Goal: Task Accomplishment & Management: Manage account settings

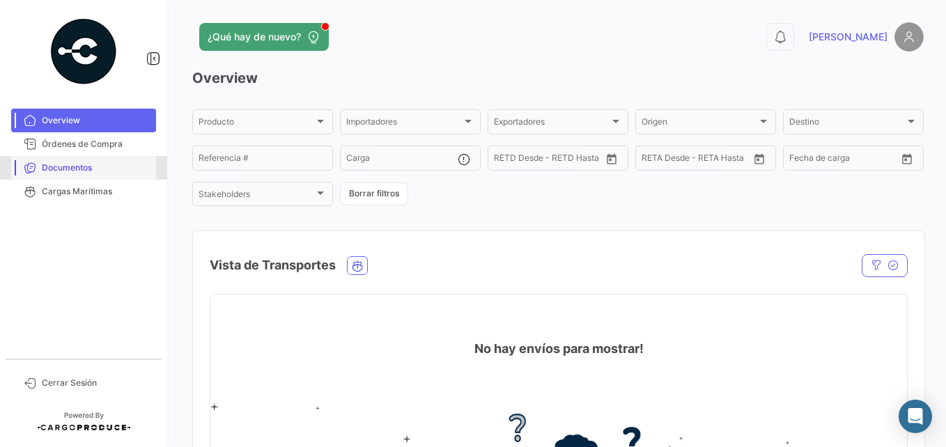
click at [85, 168] on span "Documentos" at bounding box center [96, 168] width 109 height 13
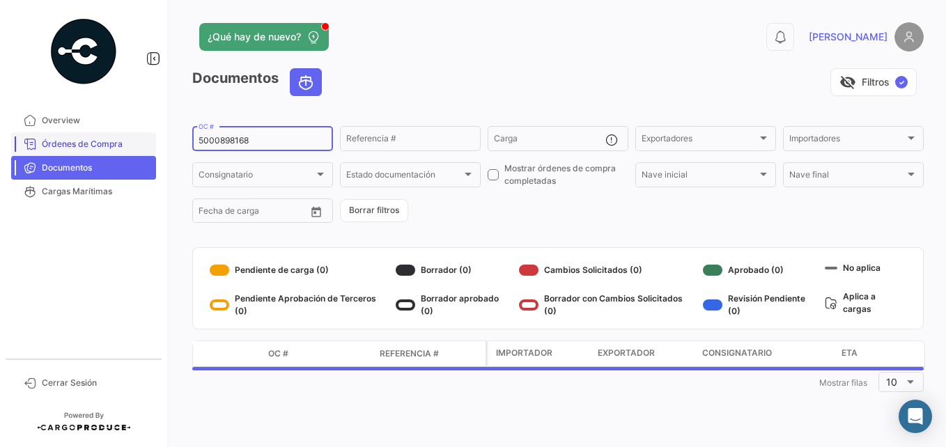
drag, startPoint x: 233, startPoint y: 138, endPoint x: 138, endPoint y: 139, distance: 95.5
click at [135, 138] on mat-sidenav-container "Overview Órdenes de Compra Documentos Cargas Marítimas Cerrar Sesión ¿Qué hay d…" at bounding box center [473, 223] width 946 height 447
paste input "930847"
type input "5000930847"
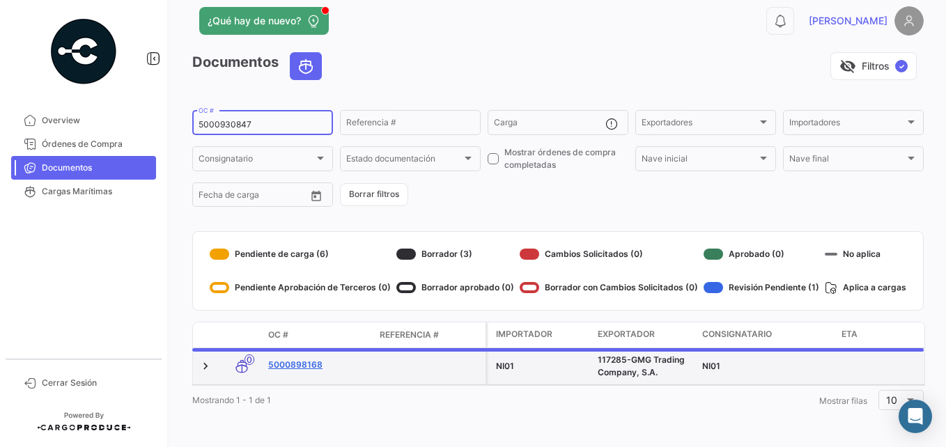
scroll to position [26, 0]
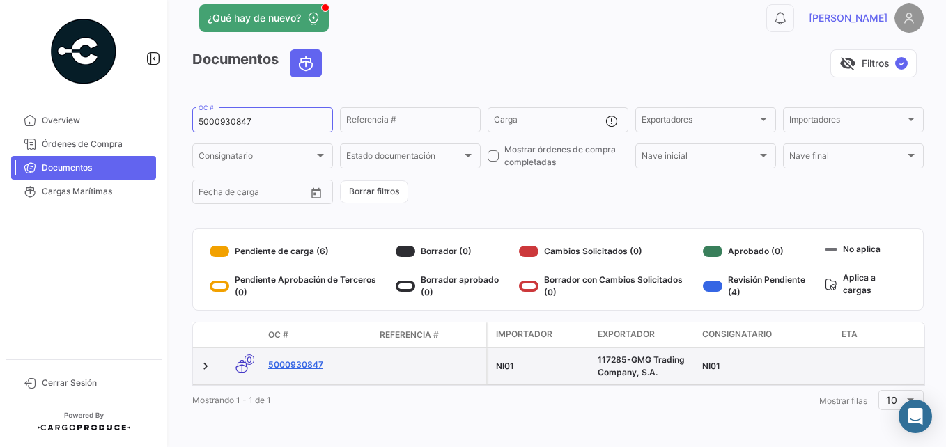
click at [309, 359] on link "5000930847" at bounding box center [318, 365] width 100 height 13
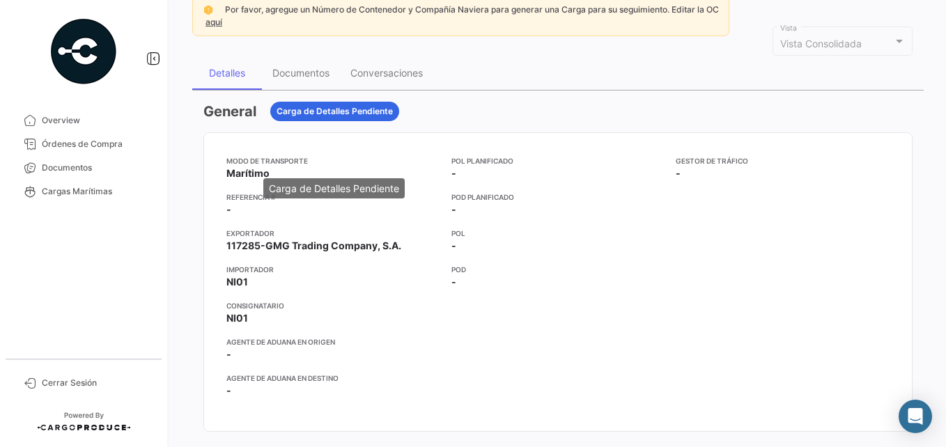
scroll to position [70, 0]
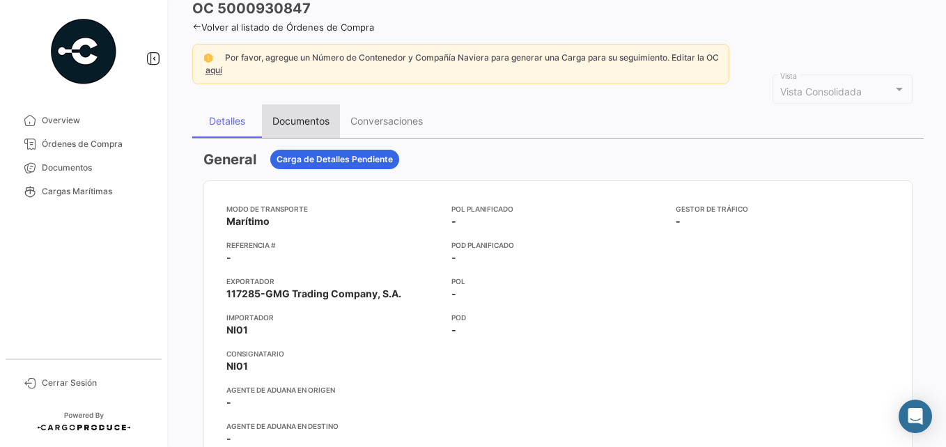
click at [292, 114] on div "Documentos" at bounding box center [301, 121] width 78 height 33
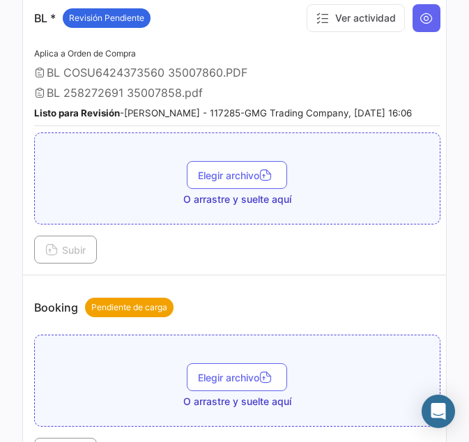
scroll to position [348, 0]
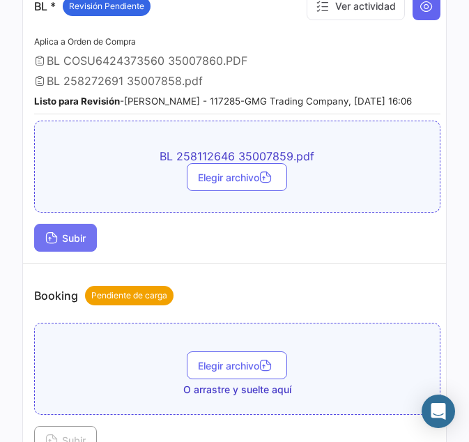
click at [64, 244] on span "Subir" at bounding box center [65, 238] width 40 height 12
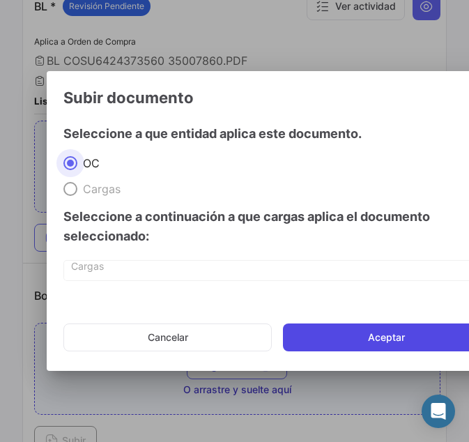
click at [350, 326] on button "Aceptar" at bounding box center [386, 337] width 207 height 28
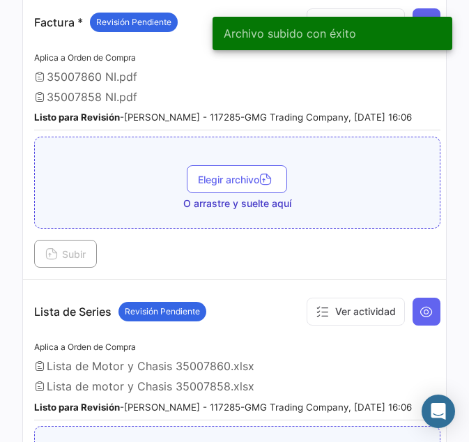
scroll to position [1045, 0]
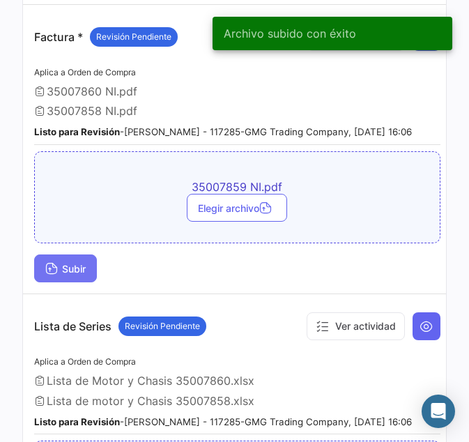
click at [80, 275] on span "Subir" at bounding box center [65, 269] width 40 height 12
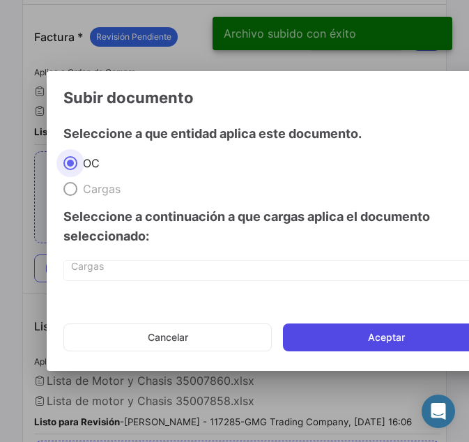
click at [382, 337] on button "Aceptar" at bounding box center [386, 337] width 207 height 28
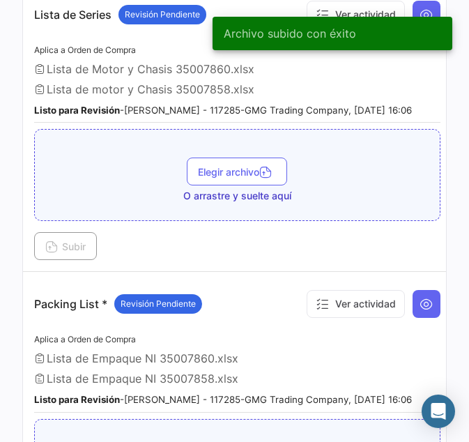
scroll to position [1324, 0]
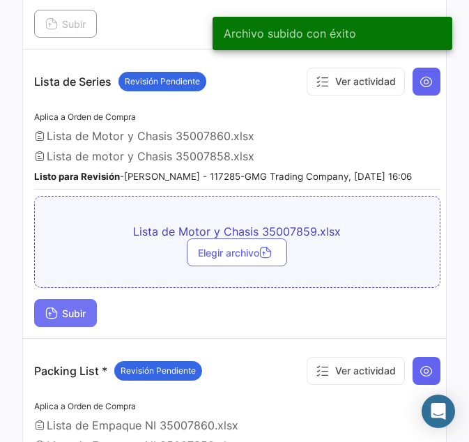
click at [68, 319] on span "Subir" at bounding box center [65, 313] width 40 height 12
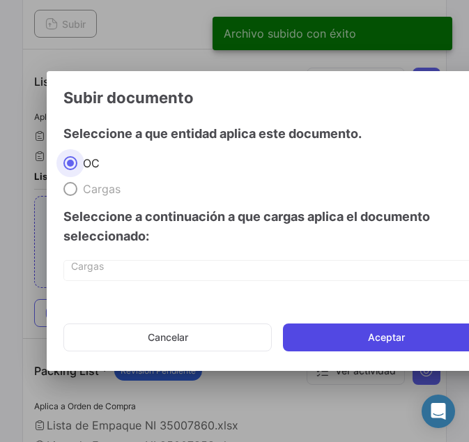
click at [354, 334] on button "Aceptar" at bounding box center [386, 337] width 207 height 28
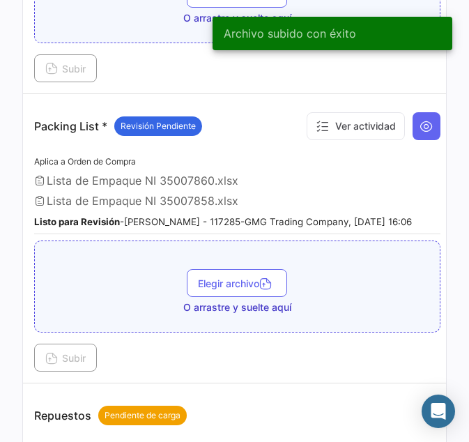
scroll to position [1672, 0]
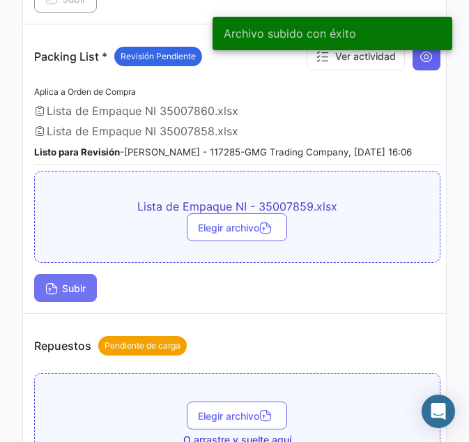
click at [73, 294] on span "Subir" at bounding box center [65, 288] width 40 height 12
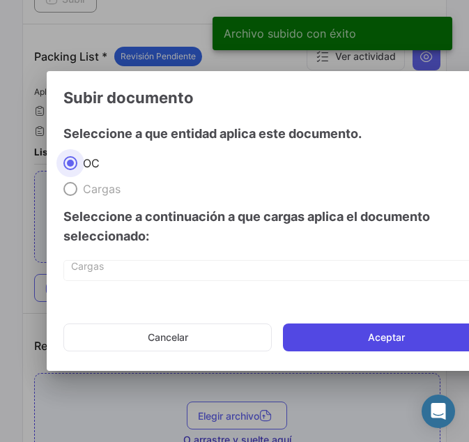
click at [377, 332] on button "Aceptar" at bounding box center [386, 337] width 207 height 28
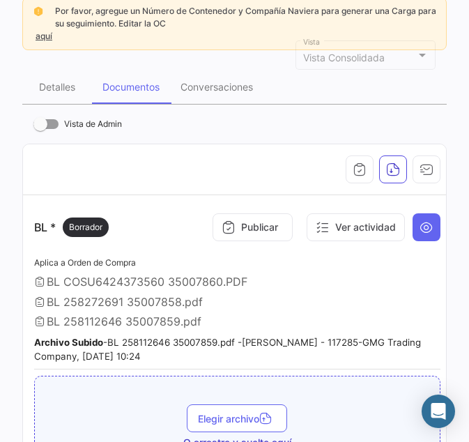
scroll to position [0, 0]
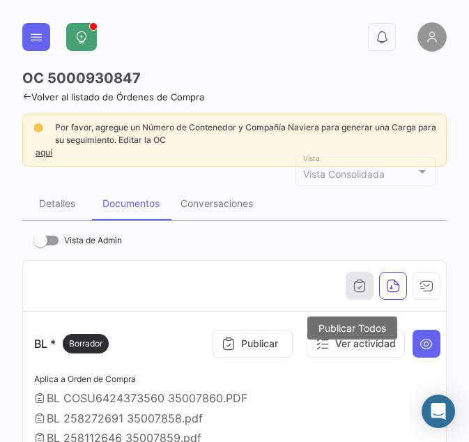
click at [354, 281] on icon "button" at bounding box center [360, 286] width 14 height 14
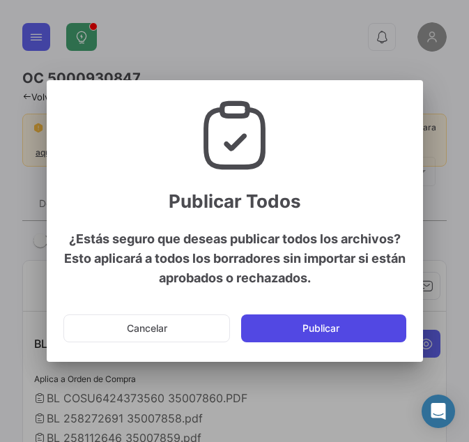
click at [335, 330] on button "Publicar" at bounding box center [323, 328] width 165 height 28
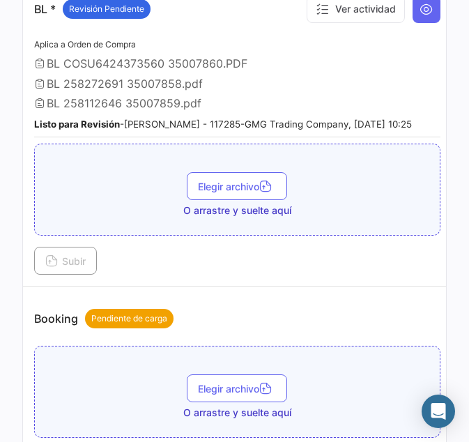
scroll to position [348, 0]
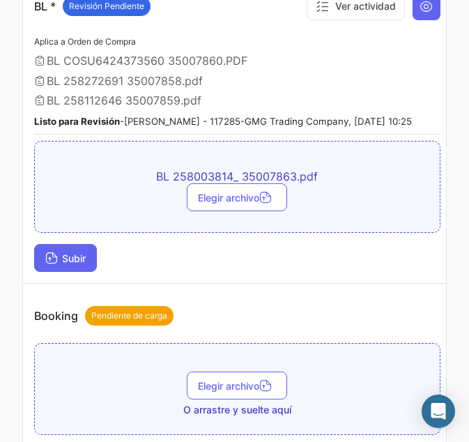
click at [73, 264] on span "Subir" at bounding box center [65, 258] width 40 height 12
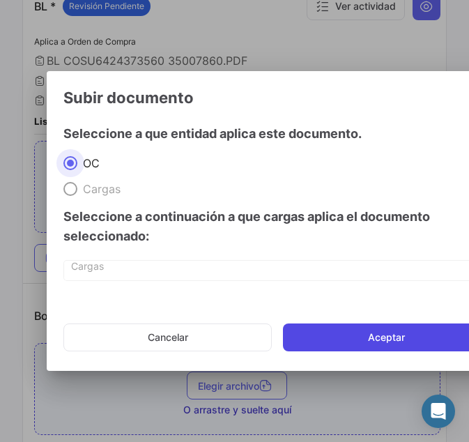
click at [318, 334] on button "Aceptar" at bounding box center [386, 337] width 207 height 28
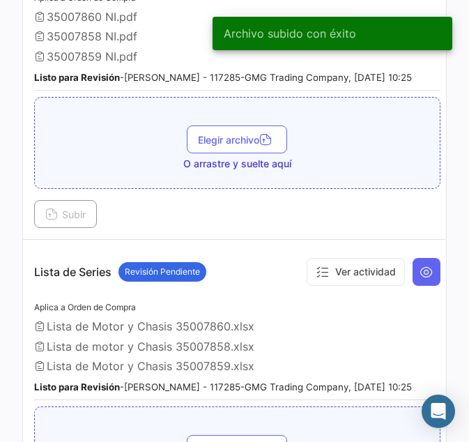
scroll to position [1115, 0]
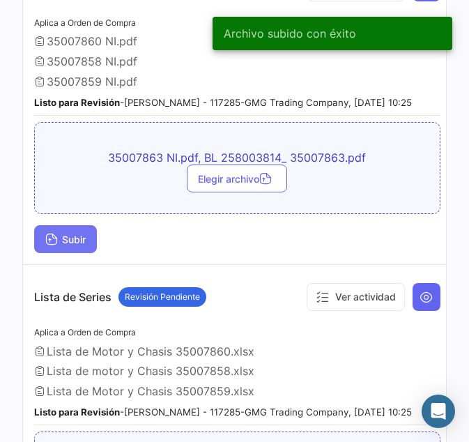
click at [62, 245] on span "Subir" at bounding box center [65, 239] width 40 height 12
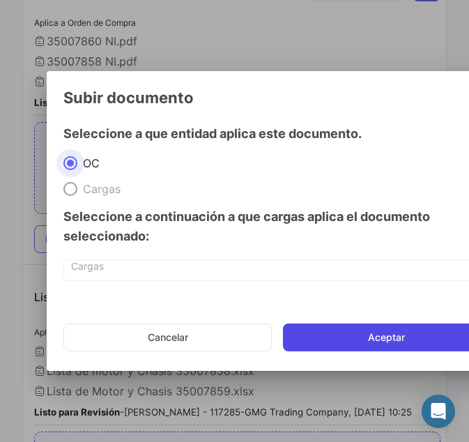
click at [318, 337] on button "Aceptar" at bounding box center [386, 337] width 207 height 28
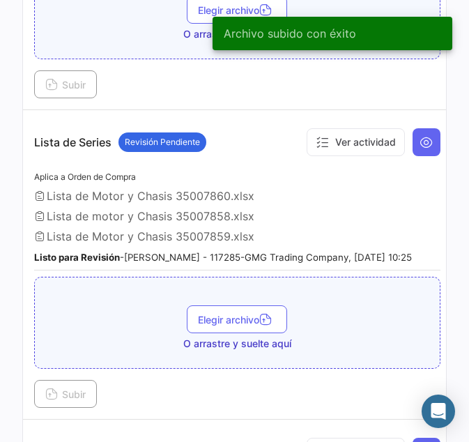
scroll to position [1393, 0]
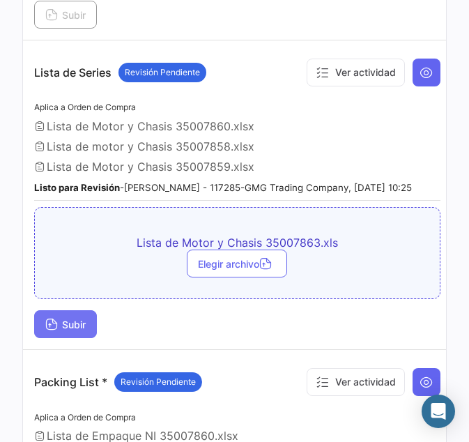
click at [52, 332] on icon at bounding box center [51, 325] width 13 height 13
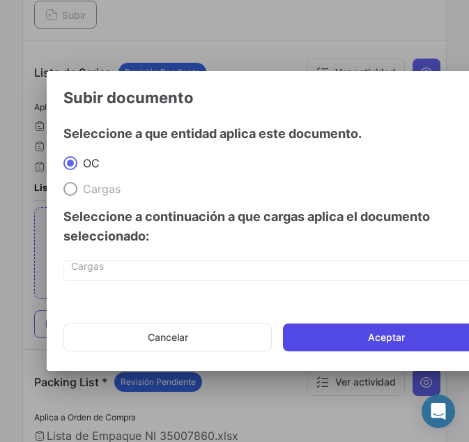
click at [366, 337] on button "Aceptar" at bounding box center [386, 337] width 207 height 28
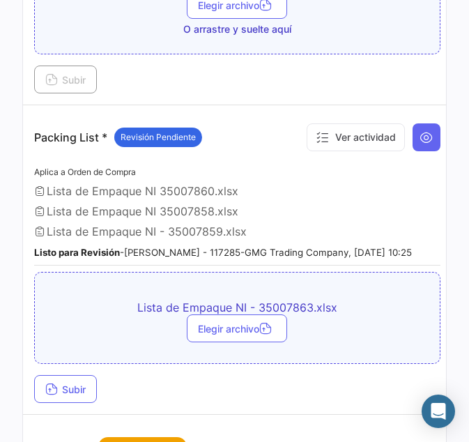
scroll to position [1742, 0]
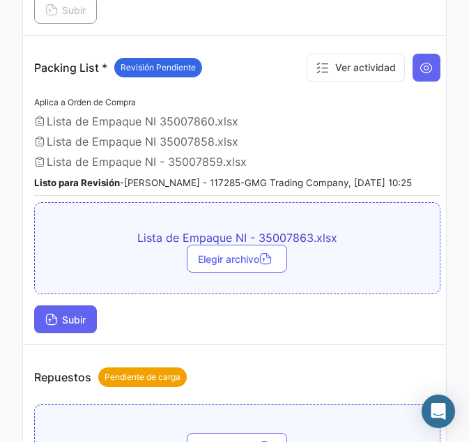
click at [71, 325] on span "Subir" at bounding box center [65, 320] width 40 height 12
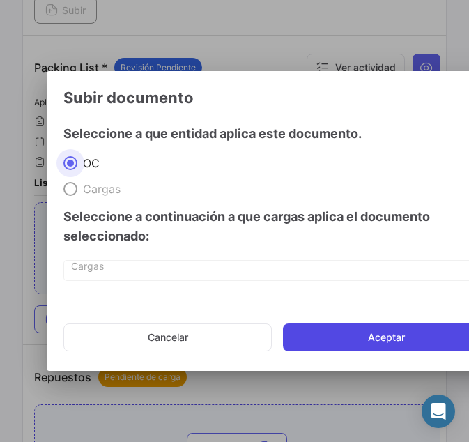
click at [359, 332] on button "Aceptar" at bounding box center [386, 337] width 207 height 28
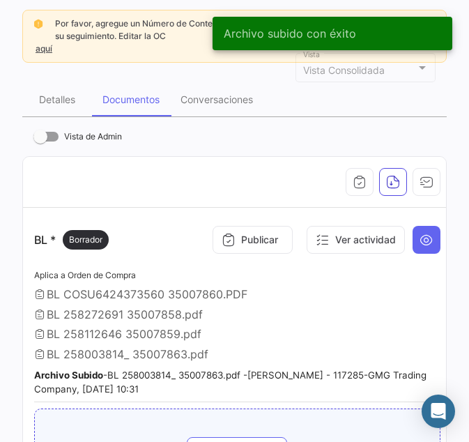
scroll to position [0, 0]
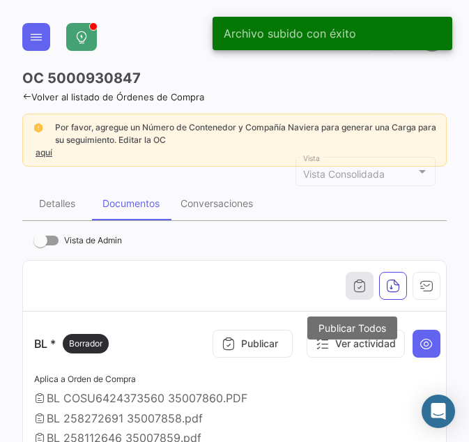
click at [355, 286] on icon "button" at bounding box center [360, 286] width 14 height 14
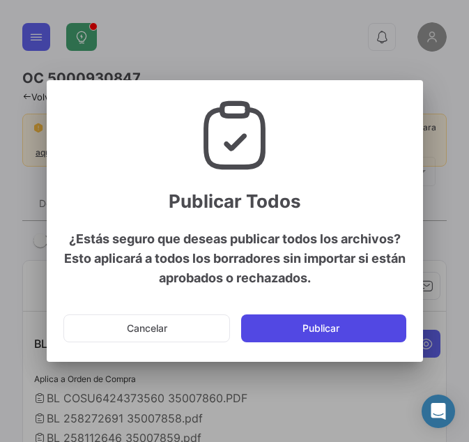
click at [320, 333] on button "Publicar" at bounding box center [323, 328] width 165 height 28
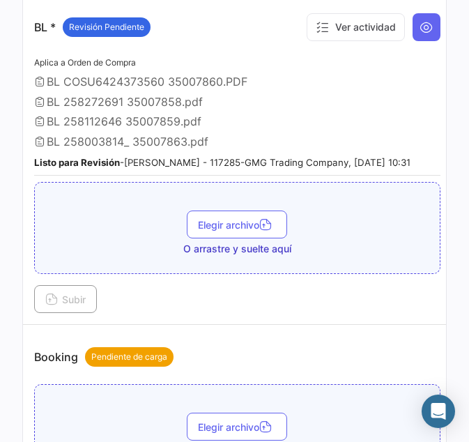
scroll to position [348, 0]
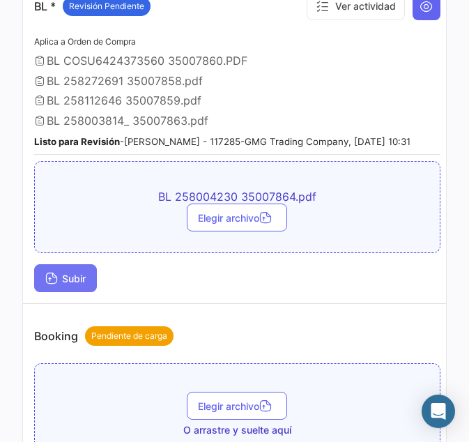
click at [74, 284] on span "Subir" at bounding box center [65, 278] width 40 height 12
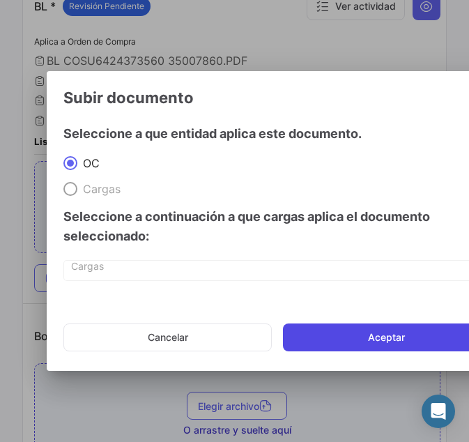
click at [338, 323] on mat-dialog-actions "Cancelar Aceptar" at bounding box center [276, 337] width 426 height 47
click at [339, 329] on button "Aceptar" at bounding box center [386, 337] width 207 height 28
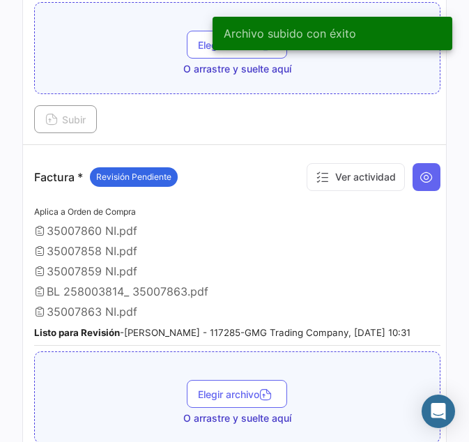
scroll to position [1045, 0]
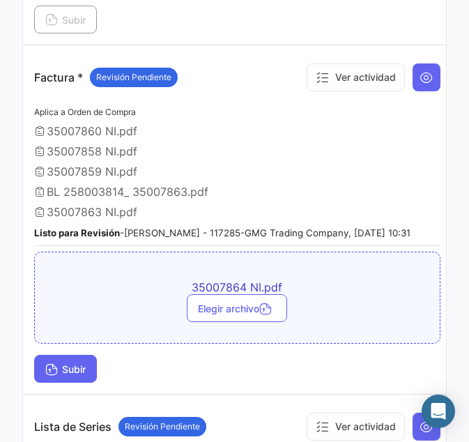
click at [75, 375] on span "Subir" at bounding box center [65, 369] width 40 height 12
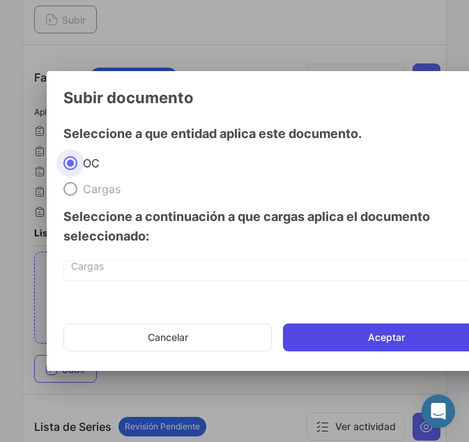
click at [365, 338] on button "Aceptar" at bounding box center [386, 337] width 207 height 28
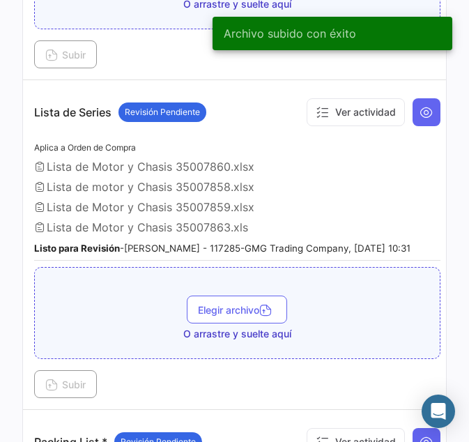
scroll to position [1463, 0]
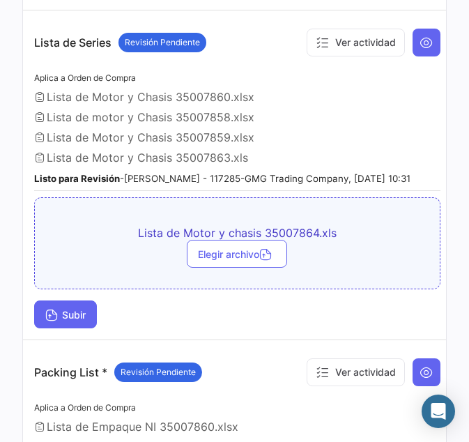
click at [63, 320] on span "Subir" at bounding box center [65, 315] width 40 height 12
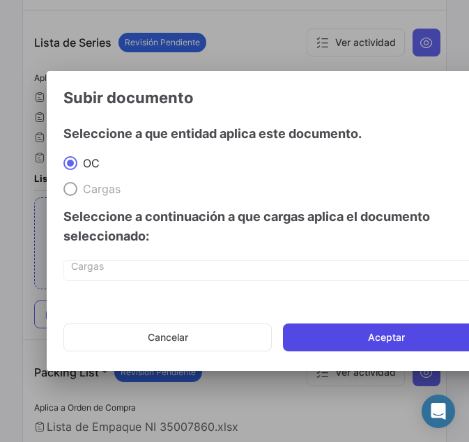
click at [387, 338] on button "Aceptar" at bounding box center [386, 337] width 207 height 28
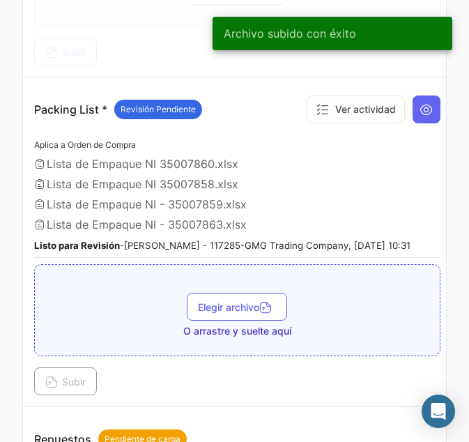
scroll to position [1811, 0]
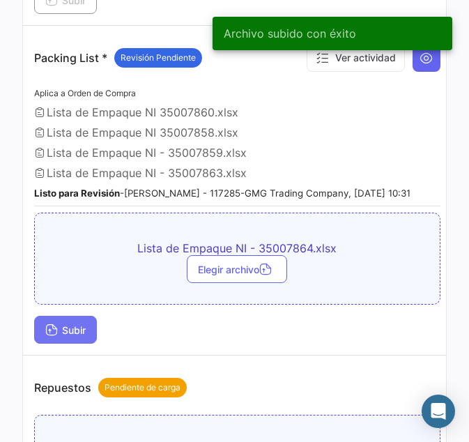
click at [79, 336] on span "Subir" at bounding box center [65, 330] width 40 height 12
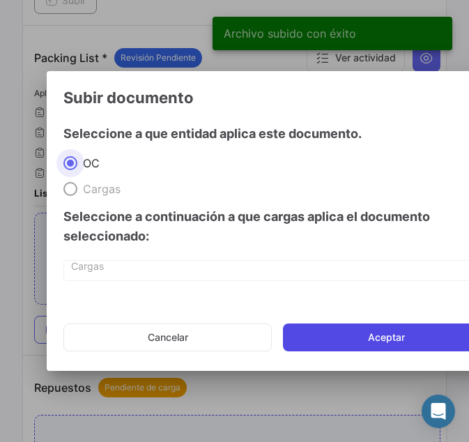
click at [345, 339] on button "Aceptar" at bounding box center [386, 337] width 207 height 28
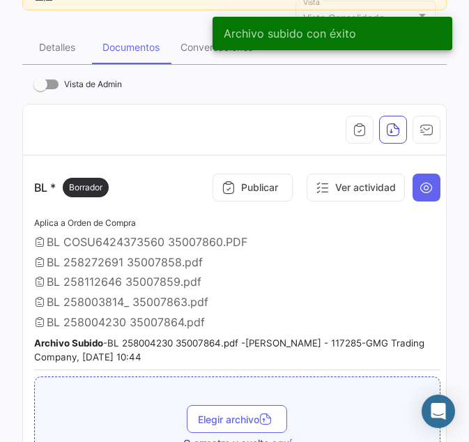
scroll to position [0, 0]
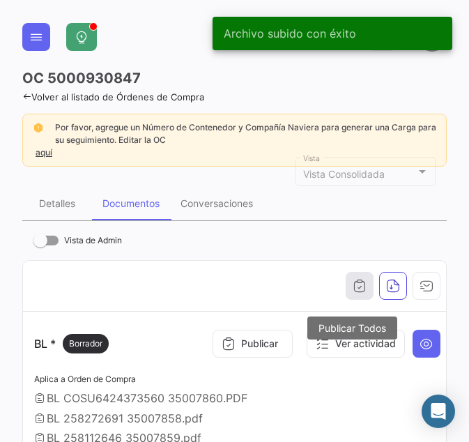
click at [353, 285] on icon "button" at bounding box center [360, 286] width 14 height 14
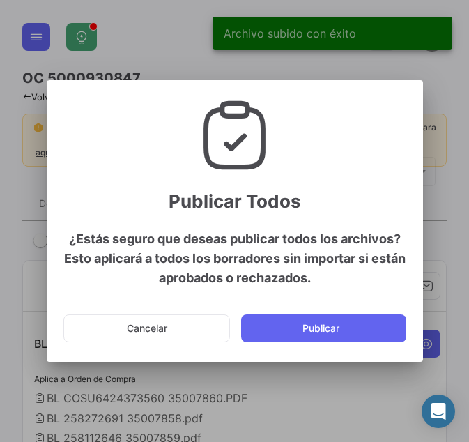
click at [311, 318] on button "Publicar" at bounding box center [323, 328] width 165 height 28
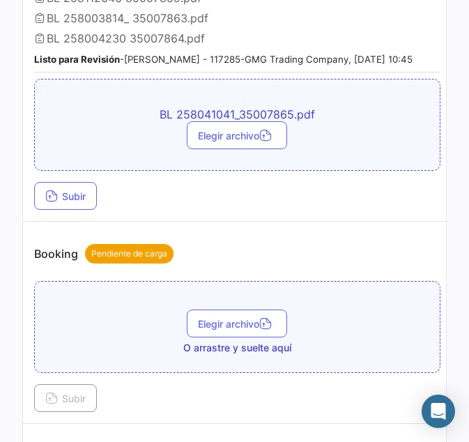
scroll to position [488, 0]
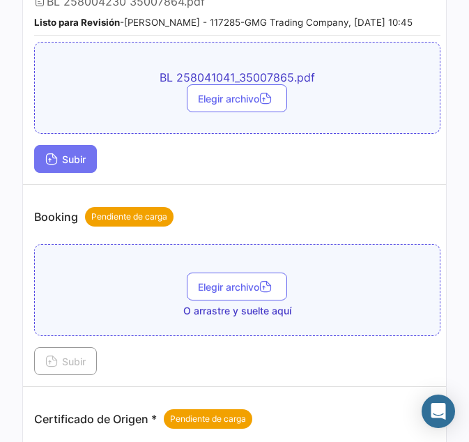
click at [79, 173] on button "Subir" at bounding box center [65, 159] width 63 height 28
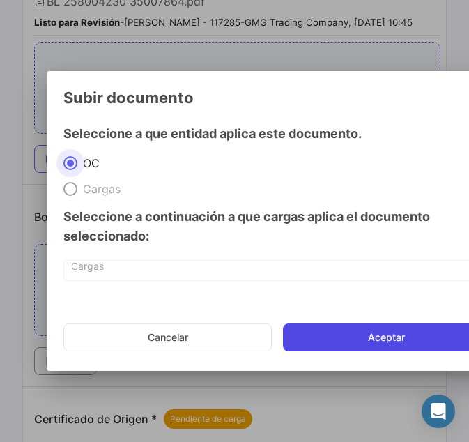
click at [385, 345] on button "Aceptar" at bounding box center [386, 337] width 207 height 28
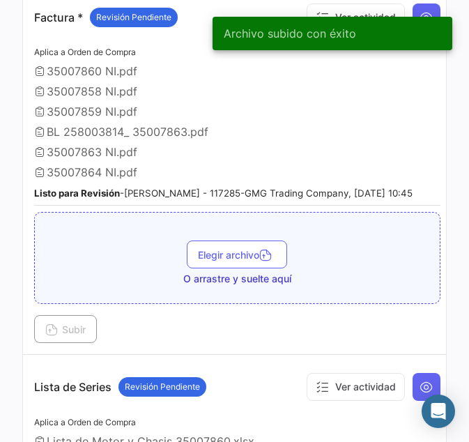
scroll to position [1115, 0]
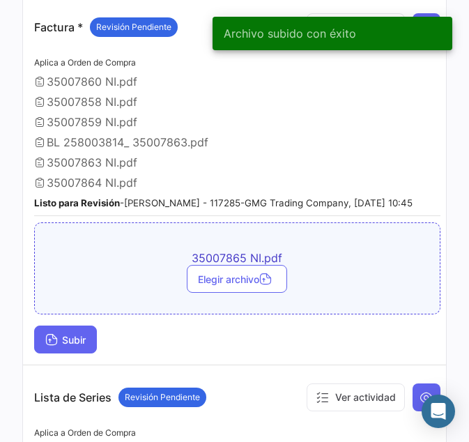
click at [69, 346] on span "Subir" at bounding box center [65, 340] width 40 height 12
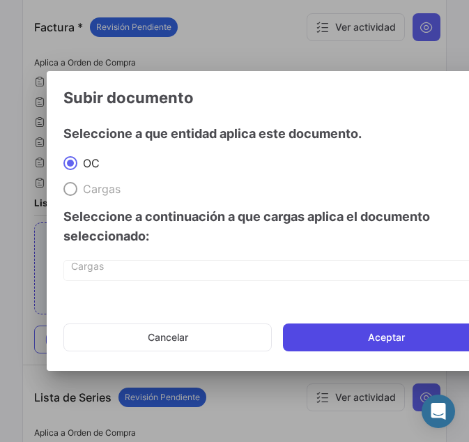
click at [355, 348] on button "Aceptar" at bounding box center [386, 337] width 207 height 28
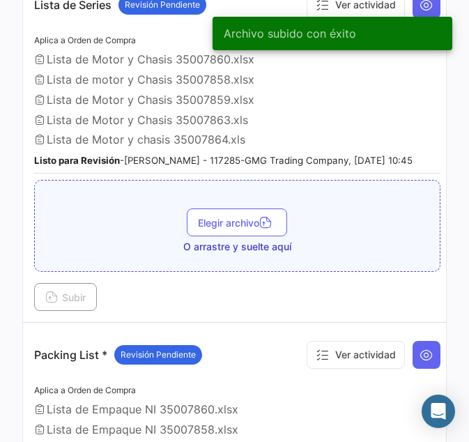
scroll to position [1533, 0]
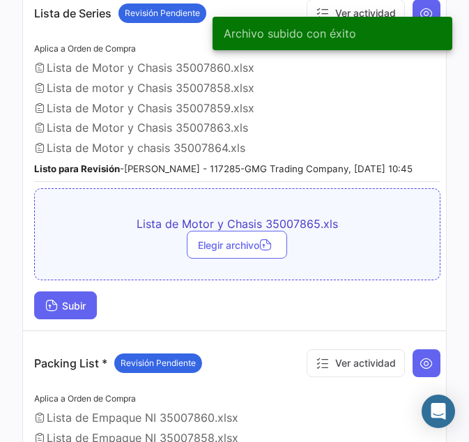
click at [65, 311] on span "Subir" at bounding box center [65, 306] width 40 height 12
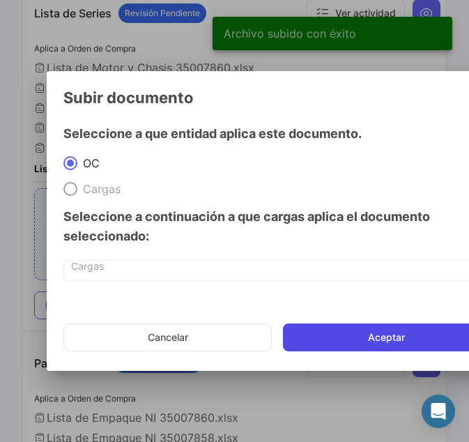
click at [379, 334] on button "Aceptar" at bounding box center [386, 337] width 207 height 28
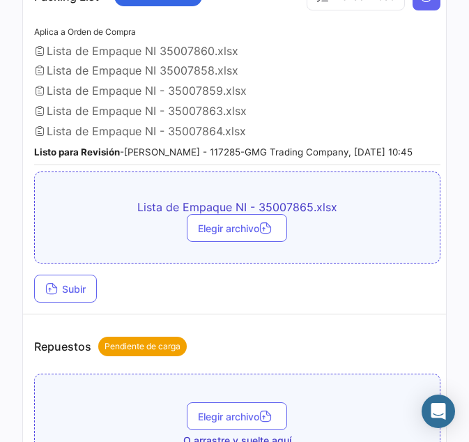
scroll to position [1951, 0]
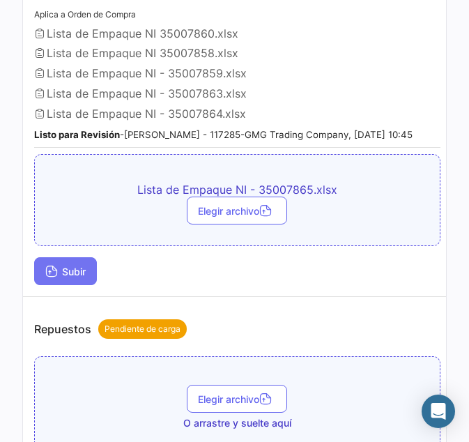
click at [56, 279] on icon at bounding box center [51, 272] width 13 height 13
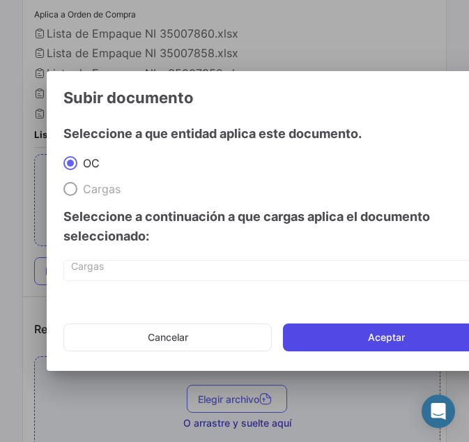
click at [311, 335] on button "Aceptar" at bounding box center [386, 337] width 207 height 28
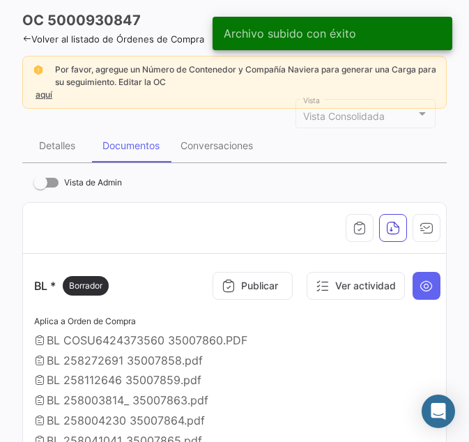
scroll to position [0, 0]
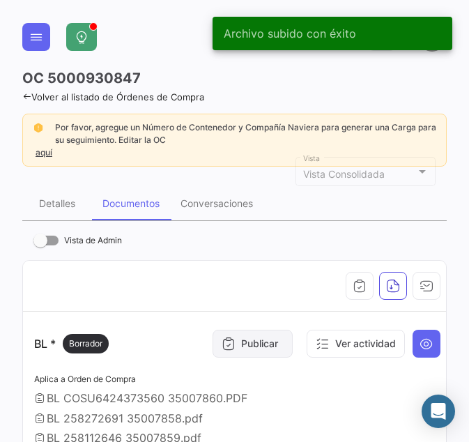
click at [224, 348] on icon at bounding box center [229, 344] width 14 height 14
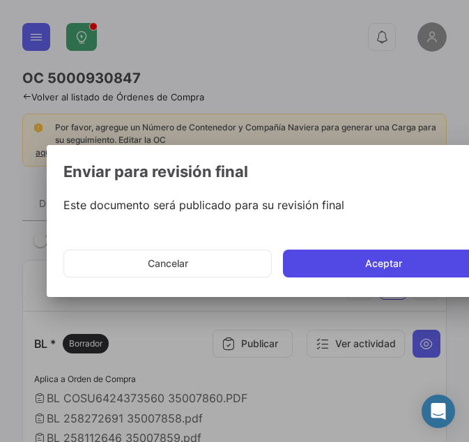
click at [339, 254] on button "Aceptar" at bounding box center [386, 263] width 207 height 28
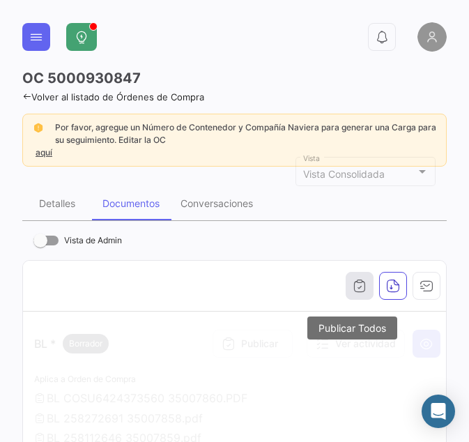
click at [356, 283] on icon "button" at bounding box center [360, 286] width 14 height 14
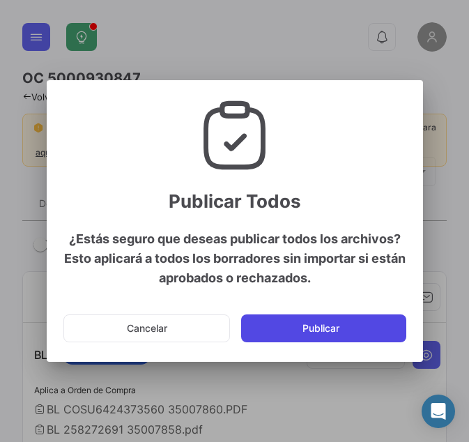
click at [324, 325] on button "Publicar" at bounding box center [323, 328] width 165 height 28
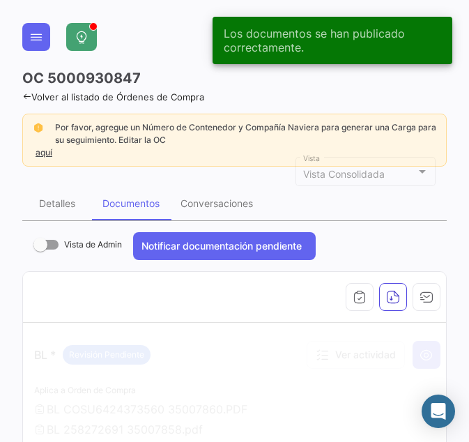
click at [125, 203] on div "Documentos" at bounding box center [130, 203] width 57 height 12
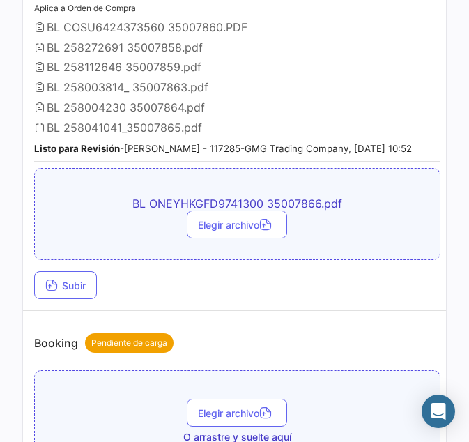
scroll to position [418, 0]
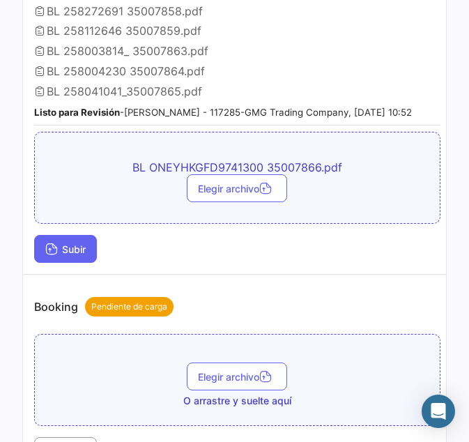
click at [76, 255] on span "Subir" at bounding box center [65, 249] width 40 height 12
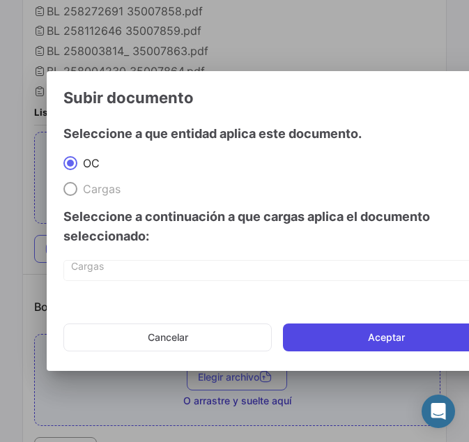
click at [422, 334] on button "Aceptar" at bounding box center [386, 337] width 207 height 28
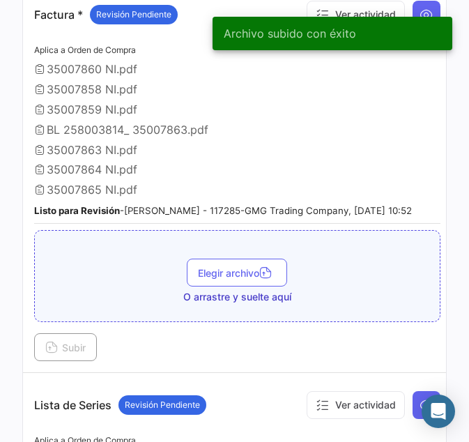
scroll to position [1115, 0]
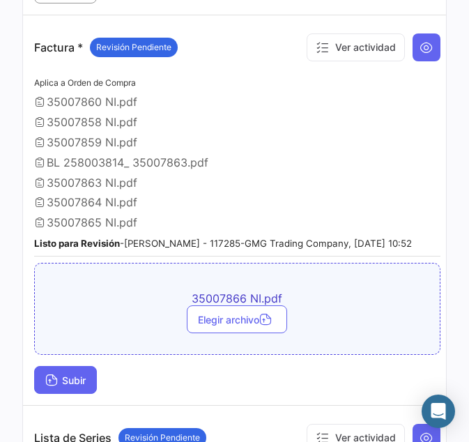
click at [76, 386] on span "Subir" at bounding box center [65, 380] width 40 height 12
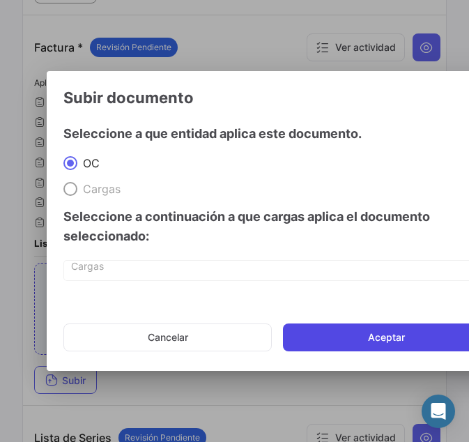
click at [373, 346] on button "Aceptar" at bounding box center [386, 337] width 207 height 28
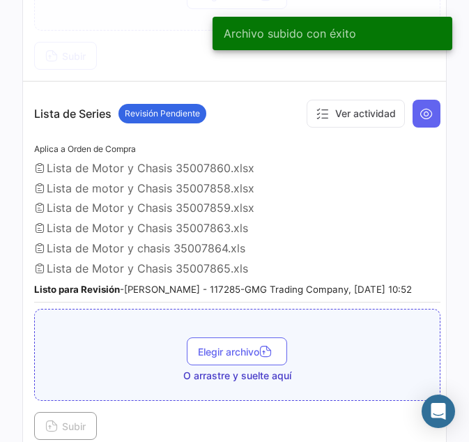
scroll to position [1533, 0]
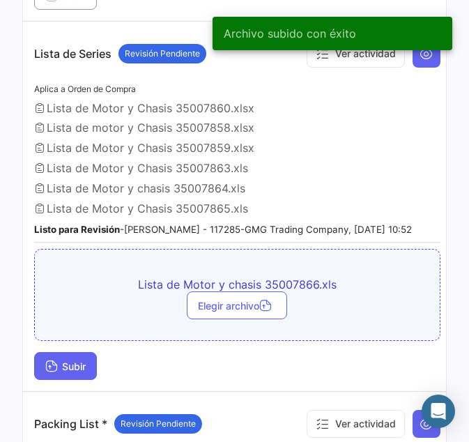
click at [89, 380] on button "Subir" at bounding box center [65, 366] width 63 height 28
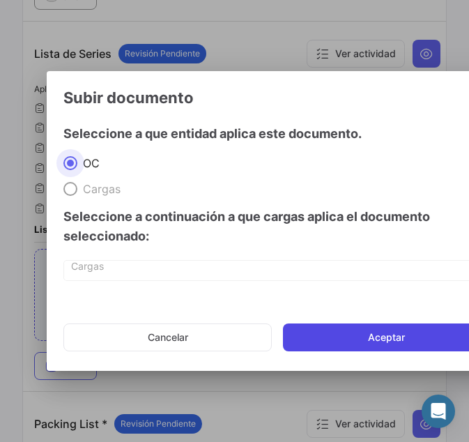
click at [364, 339] on button "Aceptar" at bounding box center [386, 337] width 207 height 28
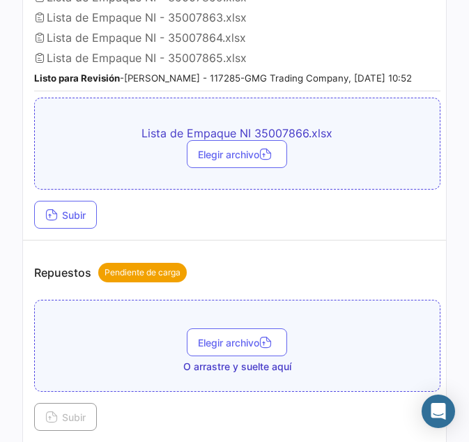
scroll to position [2090, 0]
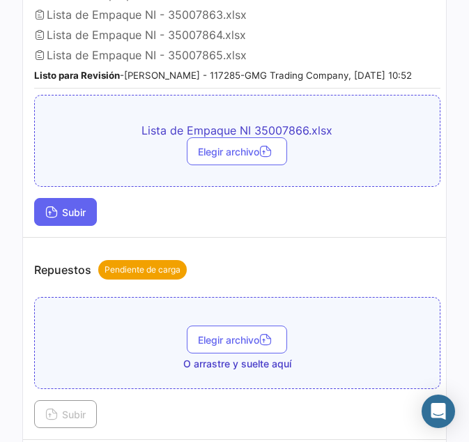
click at [61, 219] on button "Subir" at bounding box center [65, 212] width 63 height 28
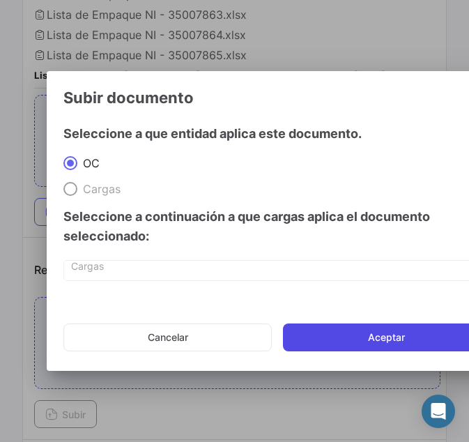
click at [354, 330] on button "Aceptar" at bounding box center [386, 337] width 207 height 28
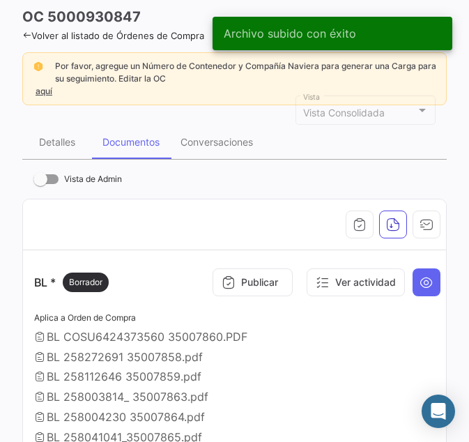
scroll to position [31, 0]
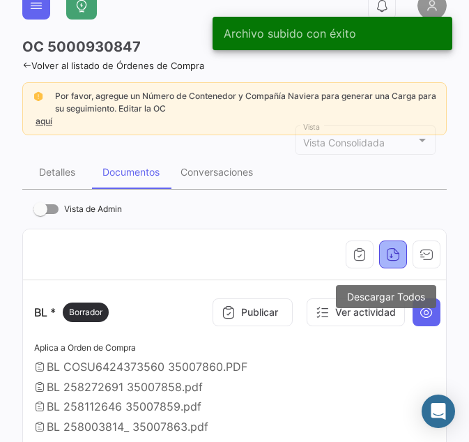
click at [386, 253] on icon "button" at bounding box center [393, 254] width 14 height 14
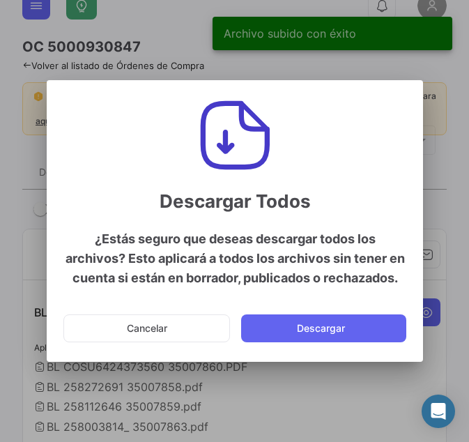
drag, startPoint x: 385, startPoint y: 253, endPoint x: 362, endPoint y: 254, distance: 23.7
click at [362, 254] on h4 "¿Estás seguro que deseas descargar todos los archivos? Esto aplicará a todos lo…" at bounding box center [234, 258] width 343 height 59
drag, startPoint x: 155, startPoint y: 326, endPoint x: 282, endPoint y: 296, distance: 131.0
click at [162, 326] on button "Cancelar" at bounding box center [146, 328] width 167 height 28
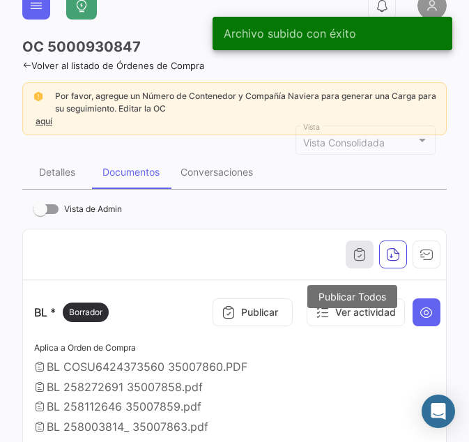
click at [356, 256] on icon "button" at bounding box center [360, 254] width 14 height 14
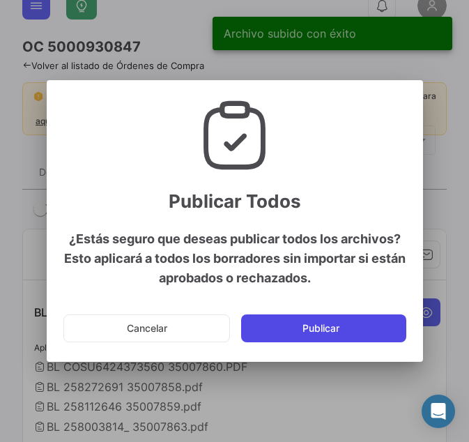
click at [323, 331] on button "Publicar" at bounding box center [323, 328] width 165 height 28
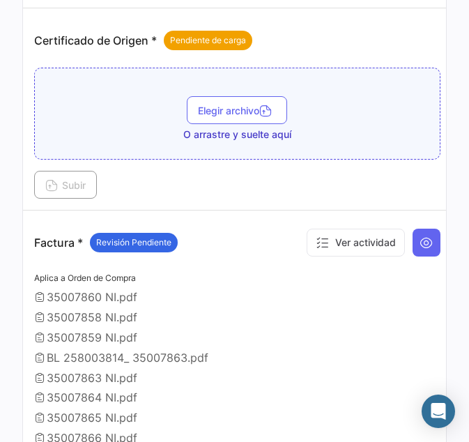
scroll to position [348, 0]
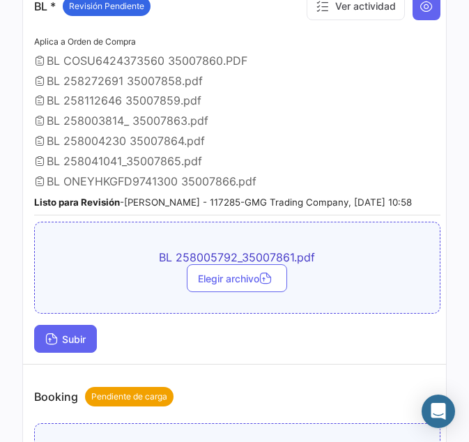
click at [72, 345] on span "Subir" at bounding box center [65, 339] width 40 height 12
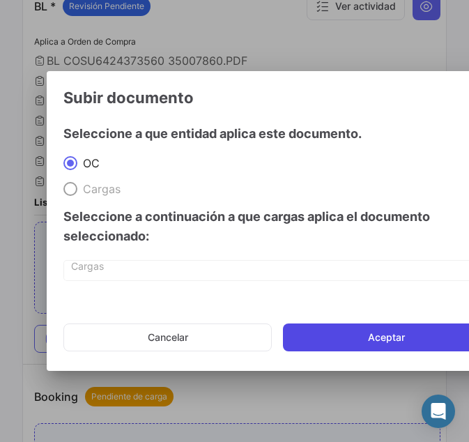
click at [384, 335] on button "Aceptar" at bounding box center [386, 337] width 207 height 28
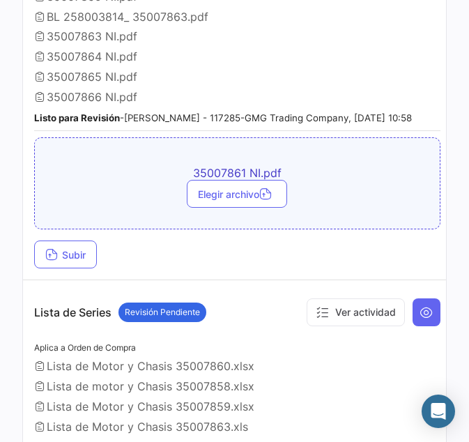
scroll to position [1324, 0]
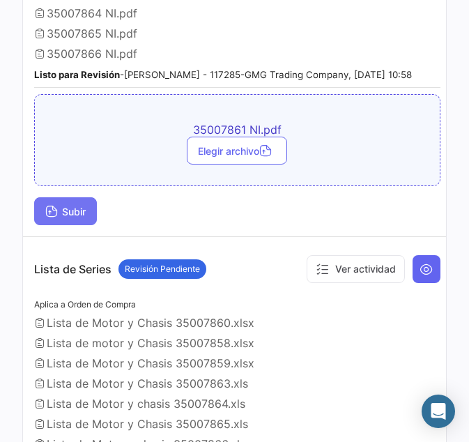
click at [67, 217] on span "Subir" at bounding box center [65, 212] width 40 height 12
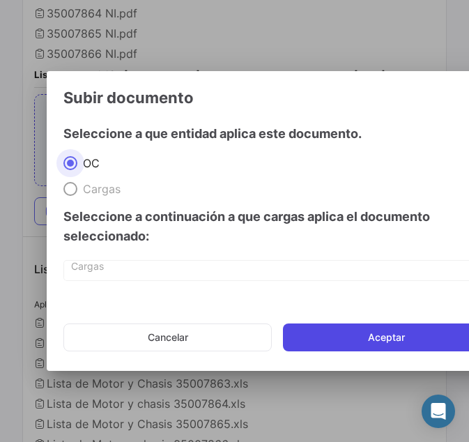
click at [341, 328] on button "Aceptar" at bounding box center [386, 337] width 207 height 28
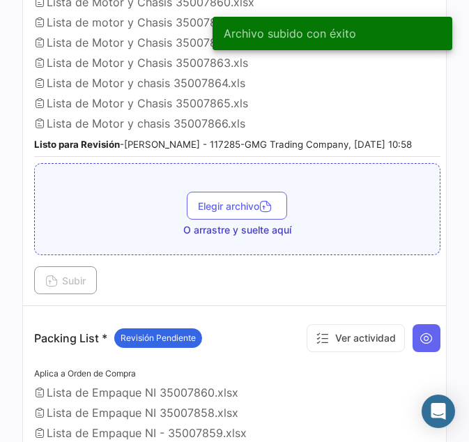
scroll to position [1672, 0]
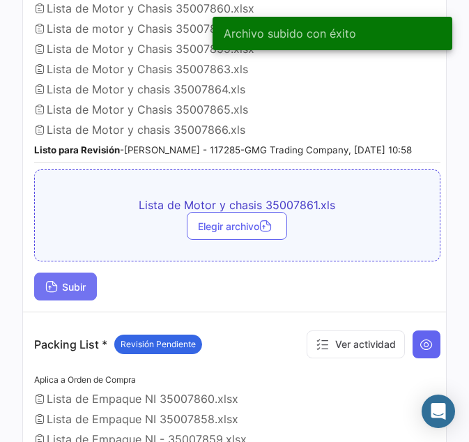
click at [84, 300] on button "Subir" at bounding box center [65, 286] width 63 height 28
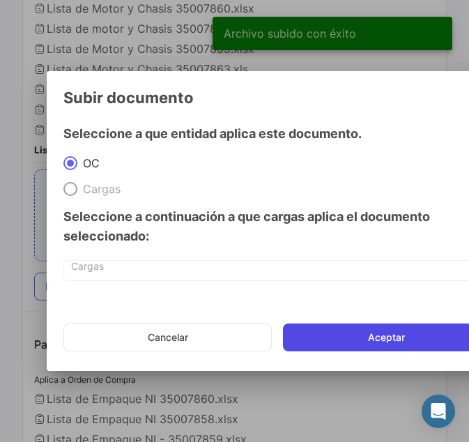
click at [405, 336] on button "Aceptar" at bounding box center [386, 337] width 207 height 28
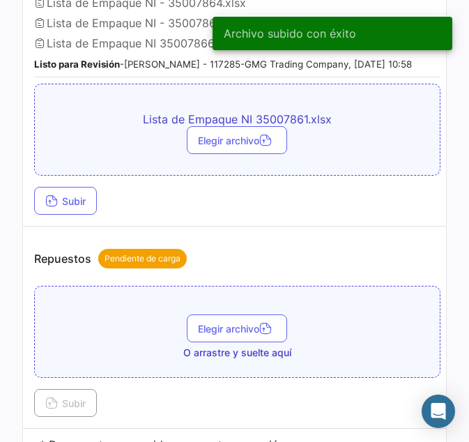
scroll to position [2229, 0]
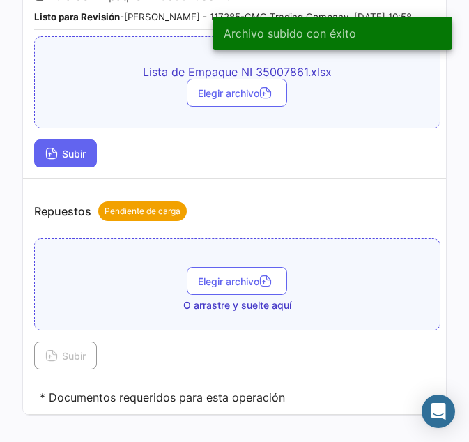
click at [70, 160] on span "Subir" at bounding box center [65, 154] width 40 height 12
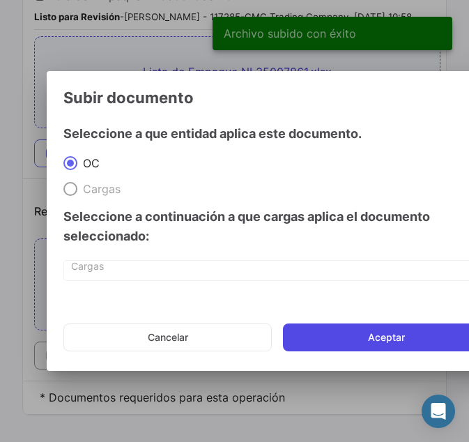
click at [360, 341] on button "Aceptar" at bounding box center [386, 337] width 207 height 28
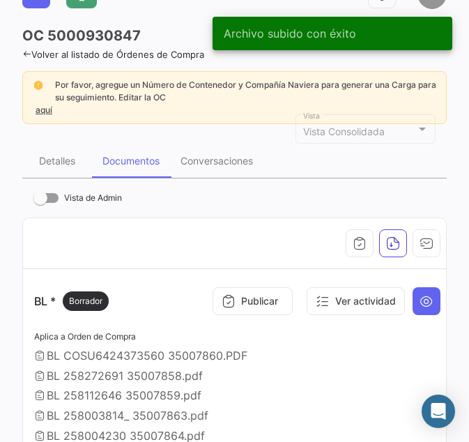
scroll to position [0, 0]
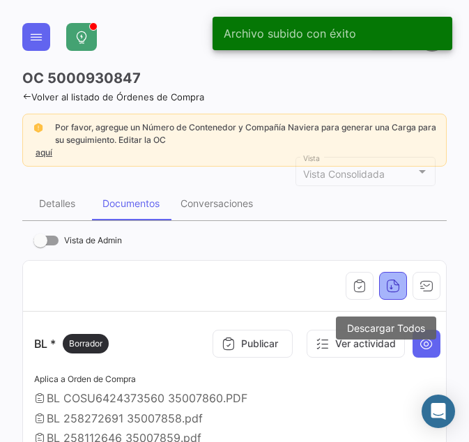
click at [386, 279] on icon "button" at bounding box center [393, 286] width 14 height 14
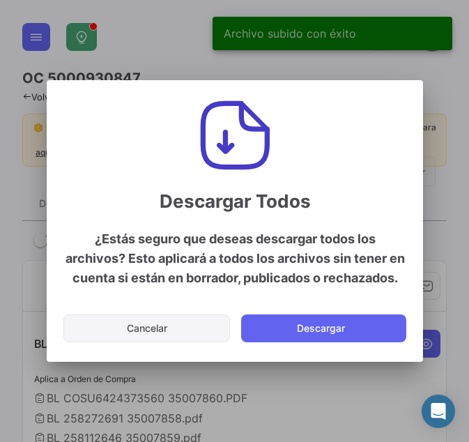
drag, startPoint x: 146, startPoint y: 332, endPoint x: 279, endPoint y: 328, distance: 133.1
click at [148, 332] on button "Cancelar" at bounding box center [146, 328] width 167 height 28
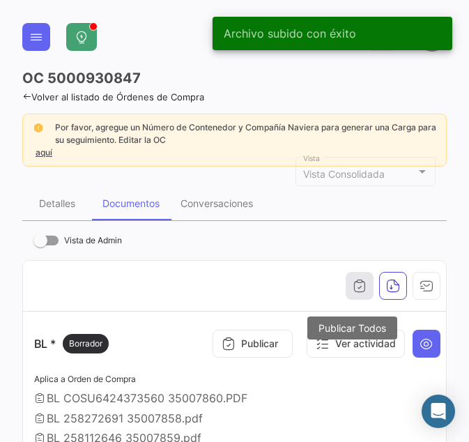
click at [357, 288] on icon "button" at bounding box center [360, 286] width 14 height 14
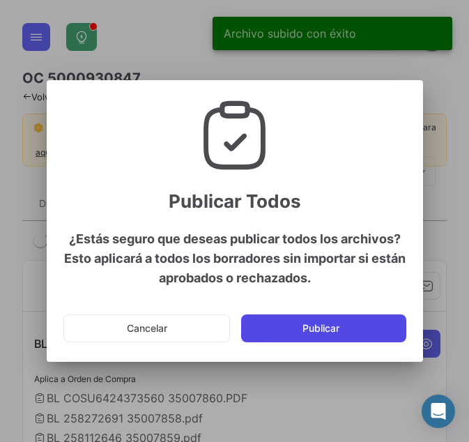
click at [337, 332] on button "Publicar" at bounding box center [323, 328] width 165 height 28
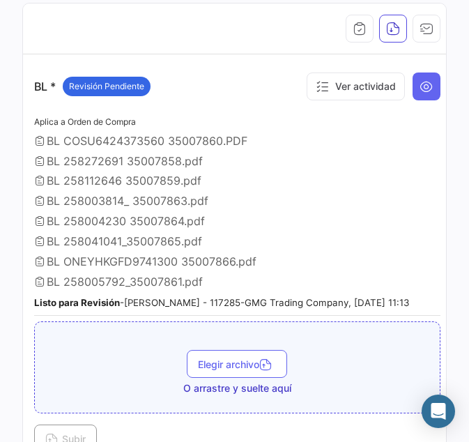
scroll to position [279, 0]
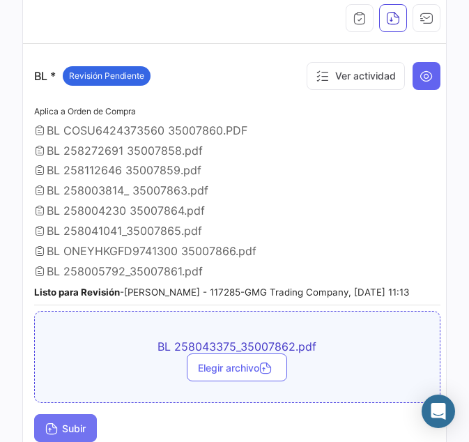
click at [73, 430] on button "Subir" at bounding box center [65, 428] width 63 height 28
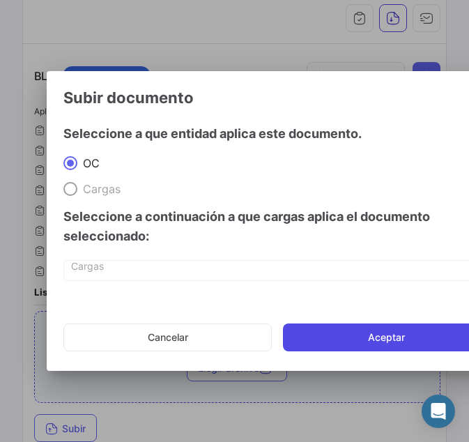
click at [362, 344] on button "Aceptar" at bounding box center [386, 337] width 207 height 28
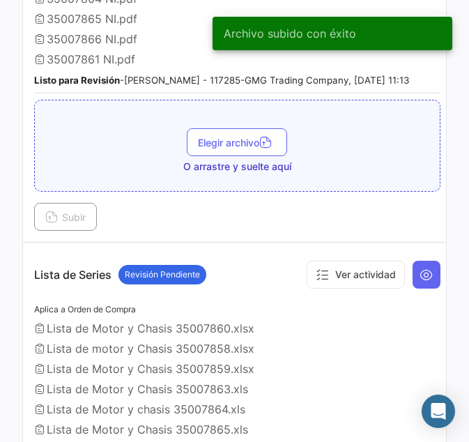
scroll to position [1338, 0]
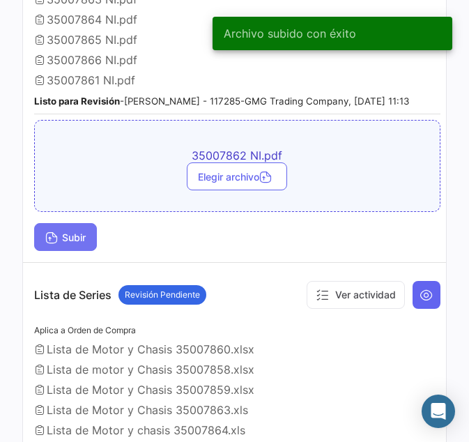
click at [71, 243] on span "Subir" at bounding box center [65, 237] width 40 height 12
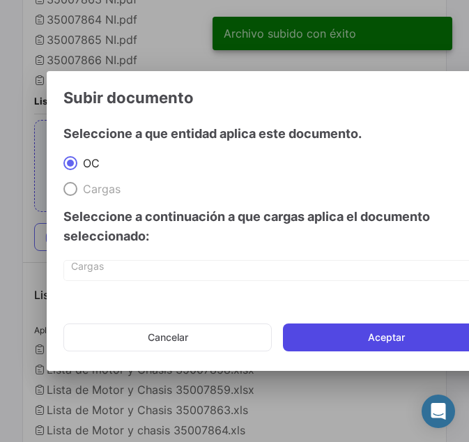
click at [362, 337] on button "Aceptar" at bounding box center [386, 337] width 207 height 28
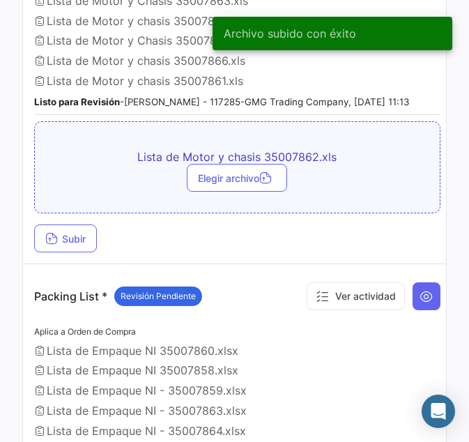
scroll to position [1825, 0]
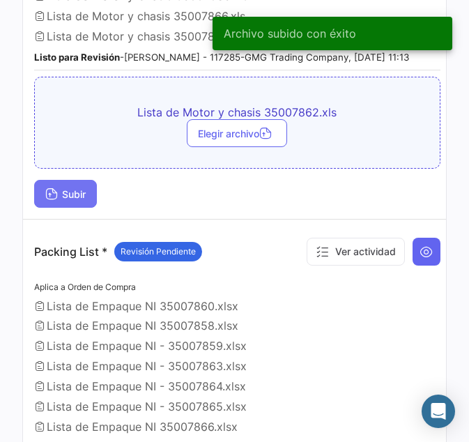
click at [66, 208] on button "Subir" at bounding box center [65, 194] width 63 height 28
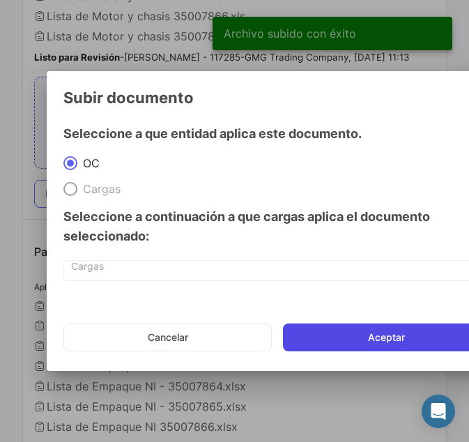
click at [356, 340] on button "Aceptar" at bounding box center [386, 337] width 207 height 28
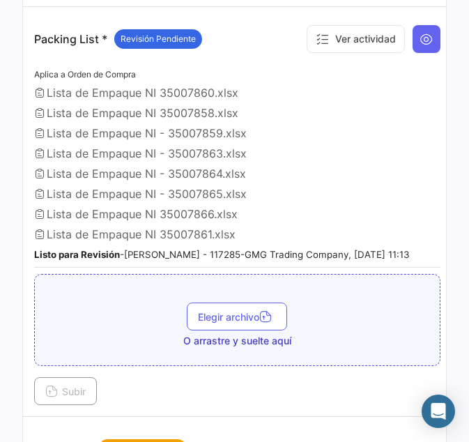
scroll to position [2104, 0]
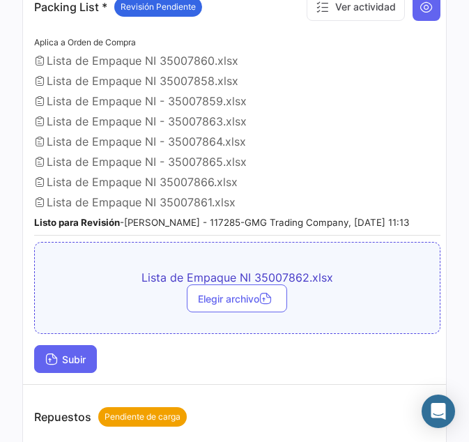
click at [58, 365] on span "Subir" at bounding box center [65, 359] width 40 height 12
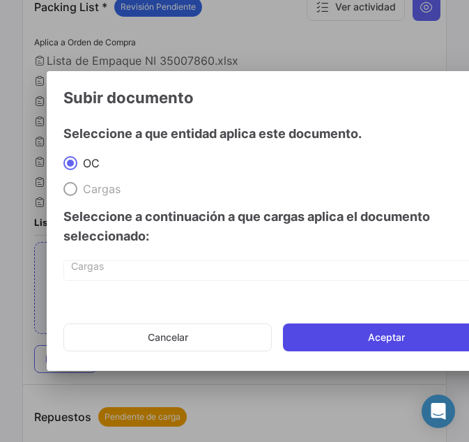
click at [378, 334] on button "Aceptar" at bounding box center [386, 337] width 207 height 28
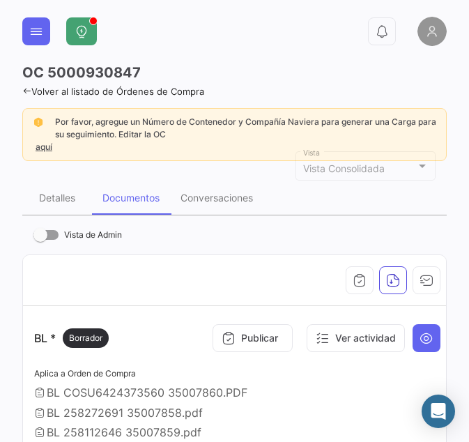
scroll to position [0, 0]
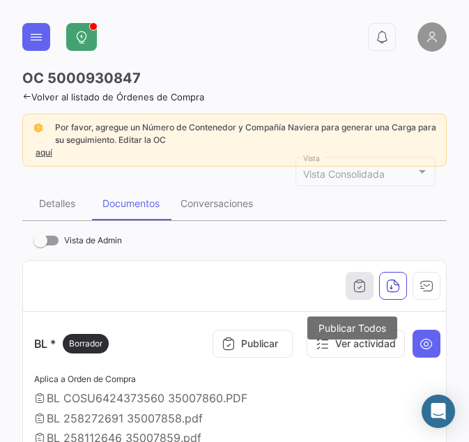
click at [353, 282] on icon "button" at bounding box center [360, 286] width 14 height 14
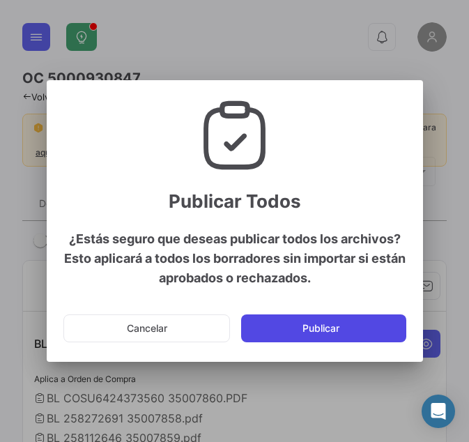
click at [308, 325] on button "Publicar" at bounding box center [323, 328] width 165 height 28
